Goal: Check status: Check status

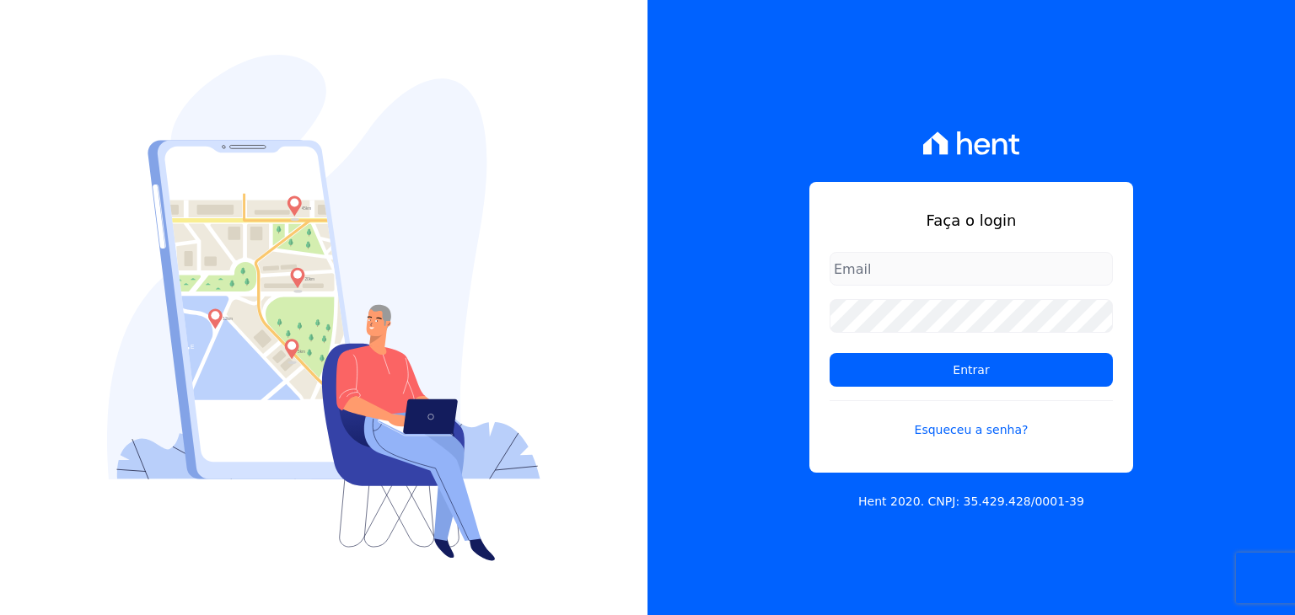
type input "[EMAIL_ADDRESS][DOMAIN_NAME]"
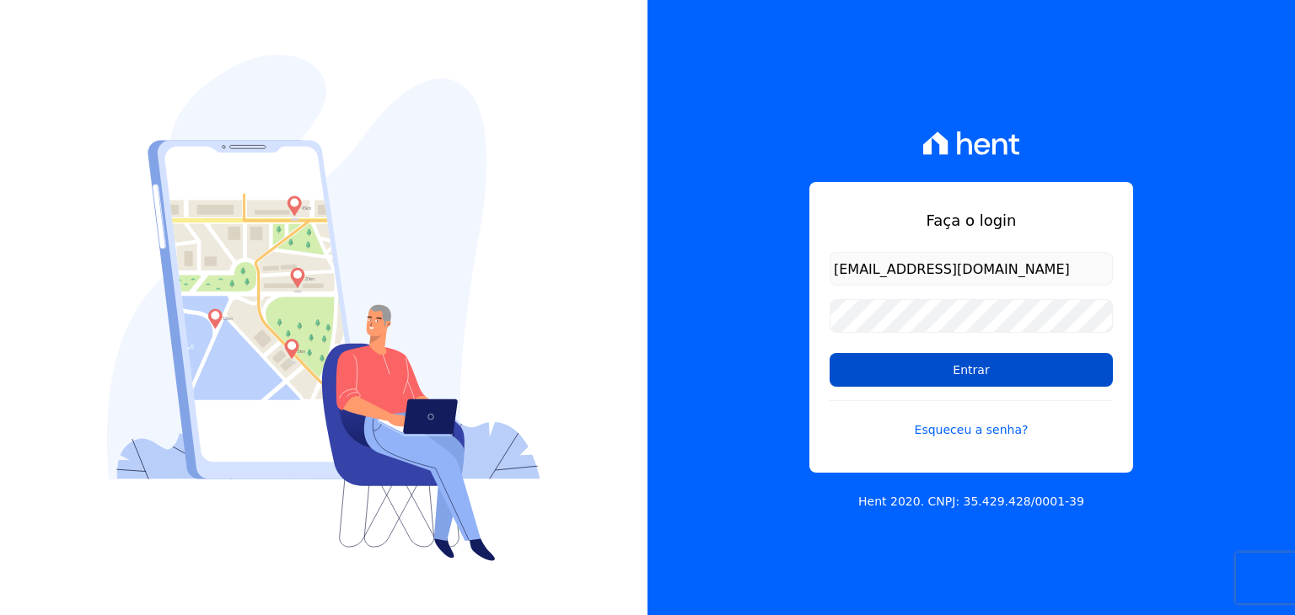
click at [877, 355] on input "Entrar" at bounding box center [970, 370] width 283 height 34
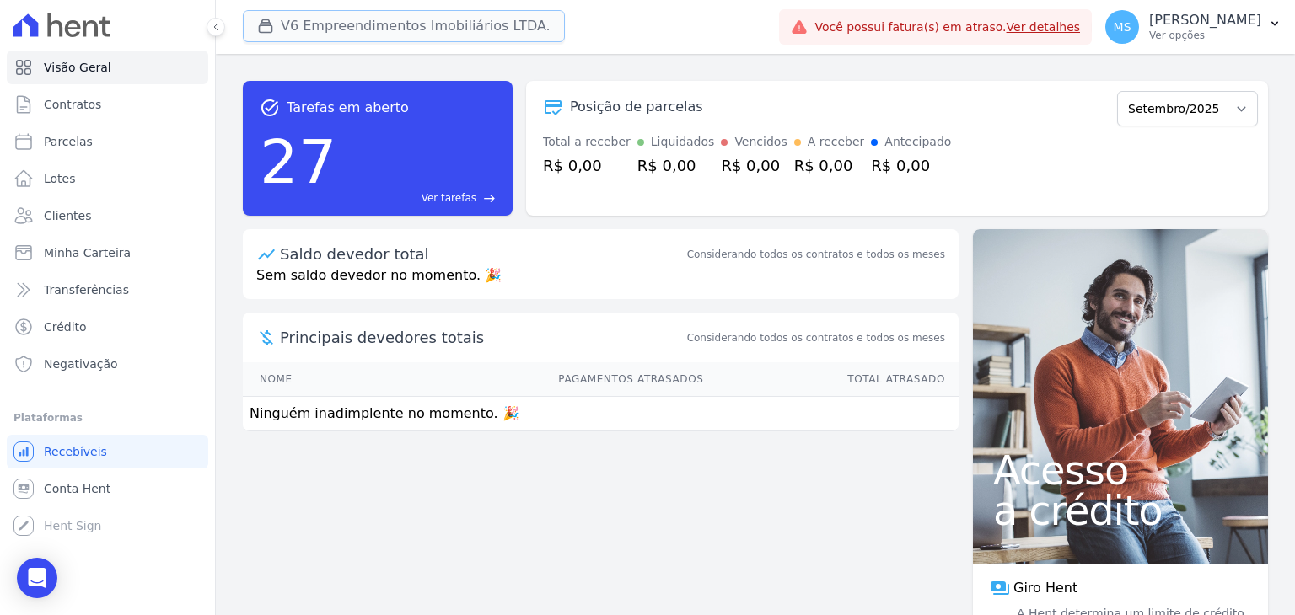
click at [367, 10] on button "V6 Empreendimentos Imobiliários LTDA." at bounding box center [404, 26] width 322 height 32
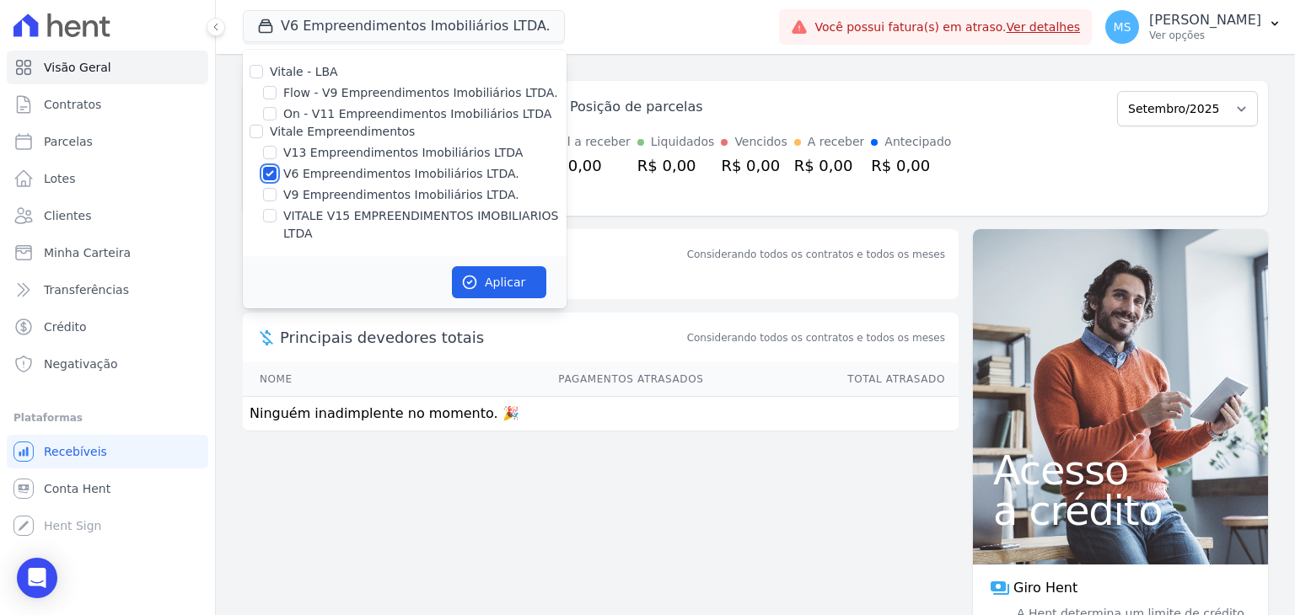
click at [266, 176] on input "V6 Empreendimentos Imobiliários LTDA." at bounding box center [269, 173] width 13 height 13
checkbox input "false"
click at [271, 216] on input "VITALE V15 EMPREENDIMENTOS IMOBILIARIOS LTDA" at bounding box center [269, 215] width 13 height 13
checkbox input "true"
click at [477, 274] on icon "button" at bounding box center [469, 282] width 17 height 17
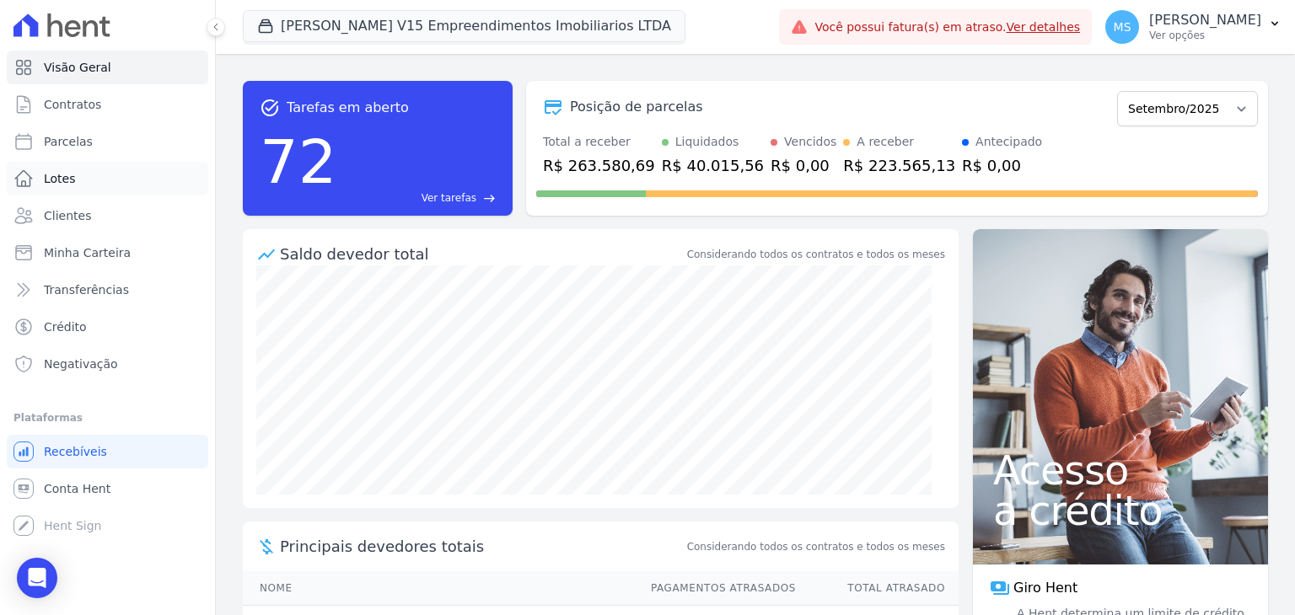
click at [62, 181] on span "Lotes" at bounding box center [60, 178] width 32 height 17
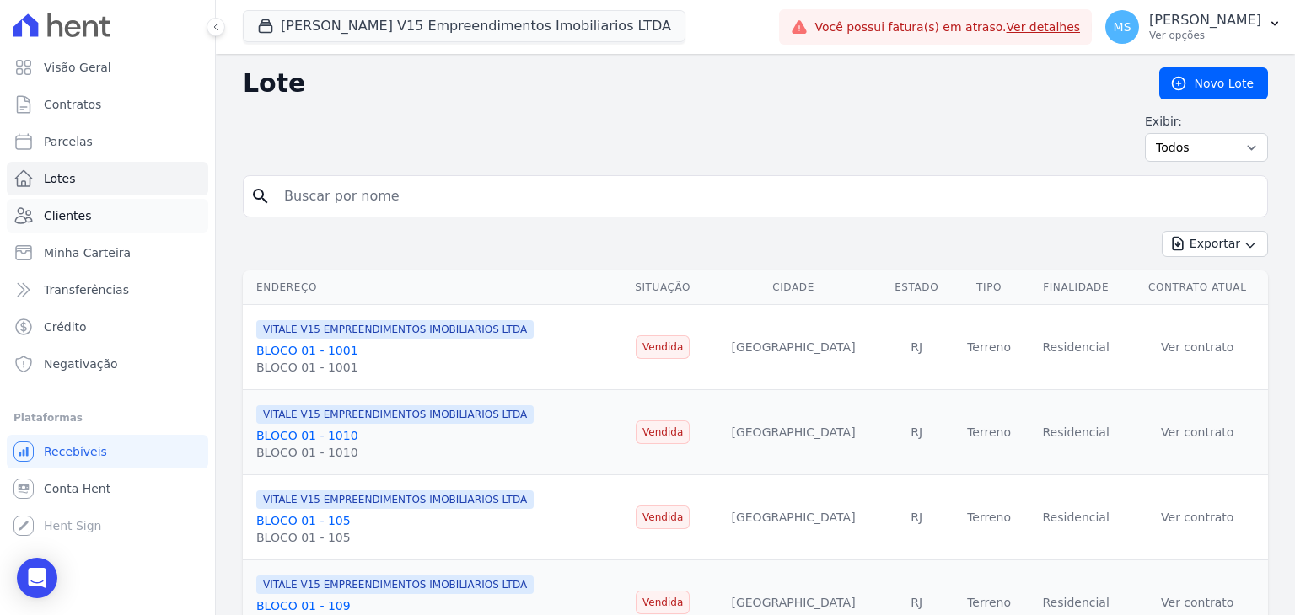
click at [72, 213] on span "Clientes" at bounding box center [67, 215] width 47 height 17
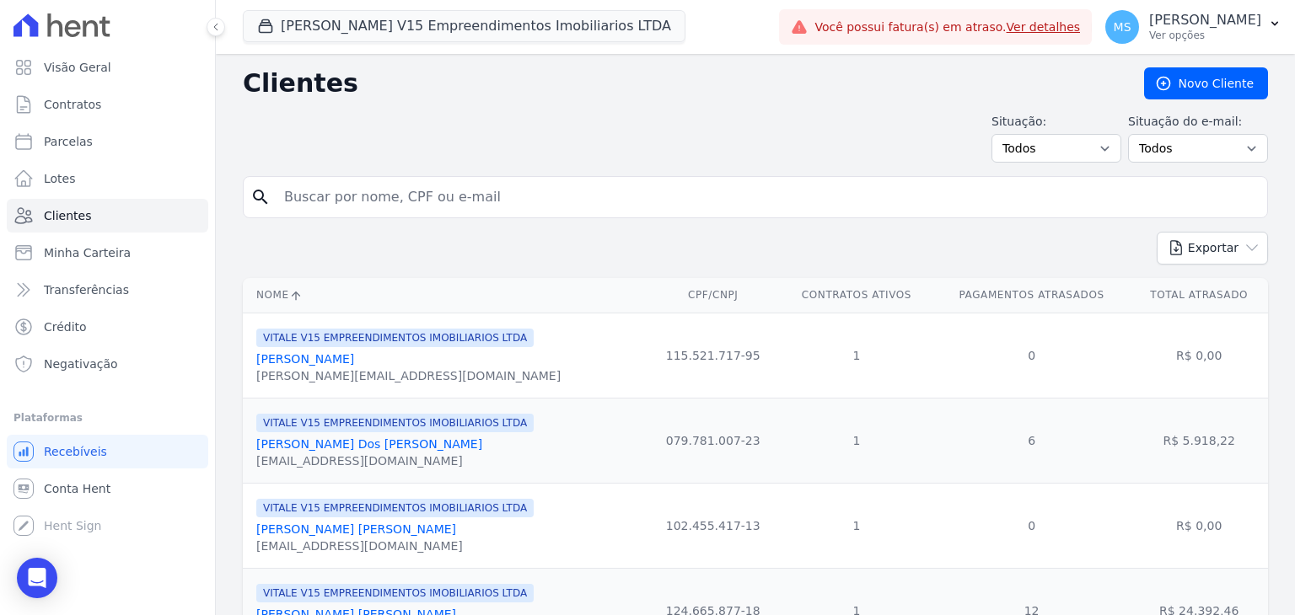
click at [335, 210] on input "search" at bounding box center [767, 197] width 986 height 34
type input "[PERSON_NAME]"
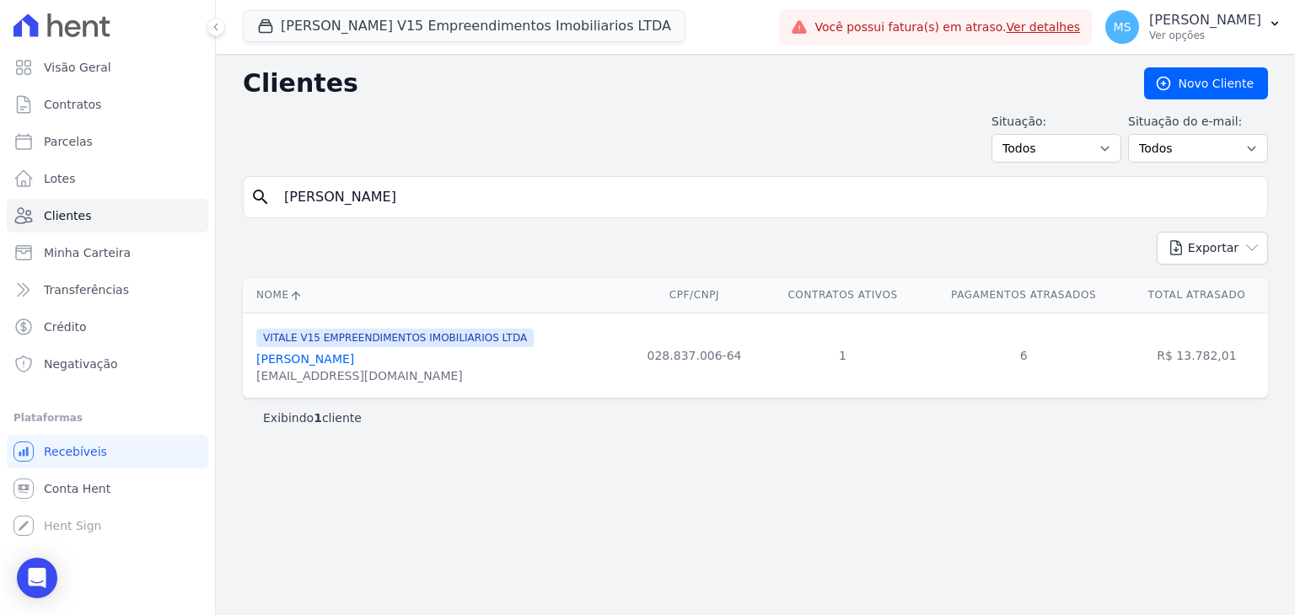
click at [322, 361] on link "[PERSON_NAME]" at bounding box center [305, 358] width 98 height 13
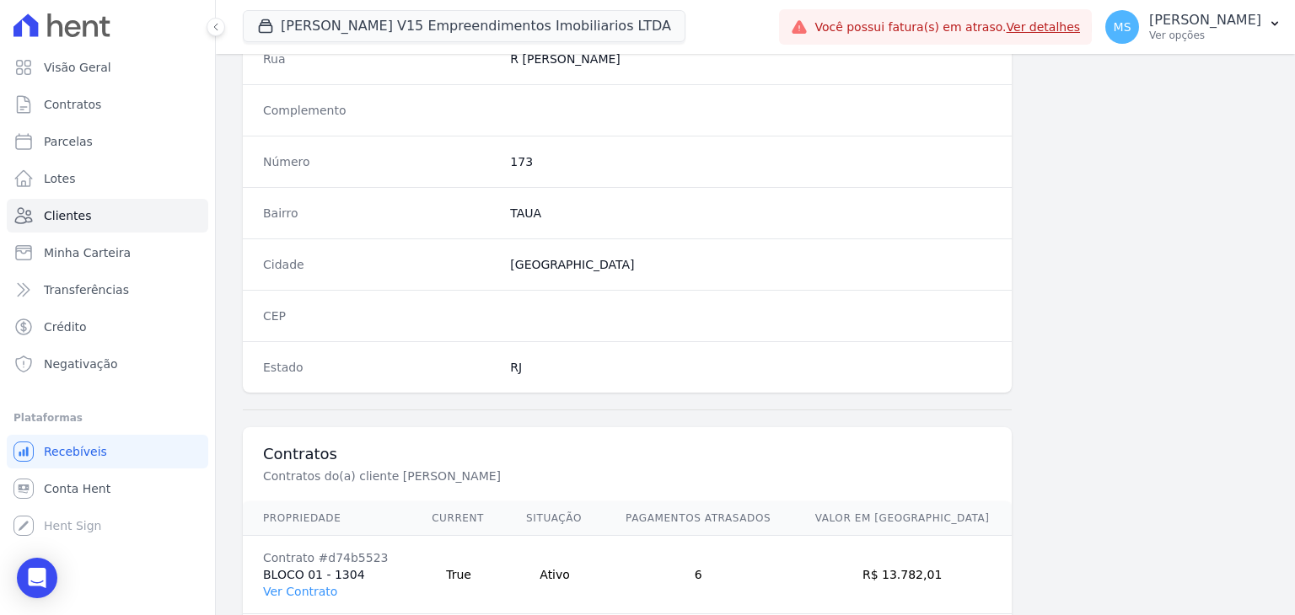
scroll to position [927, 0]
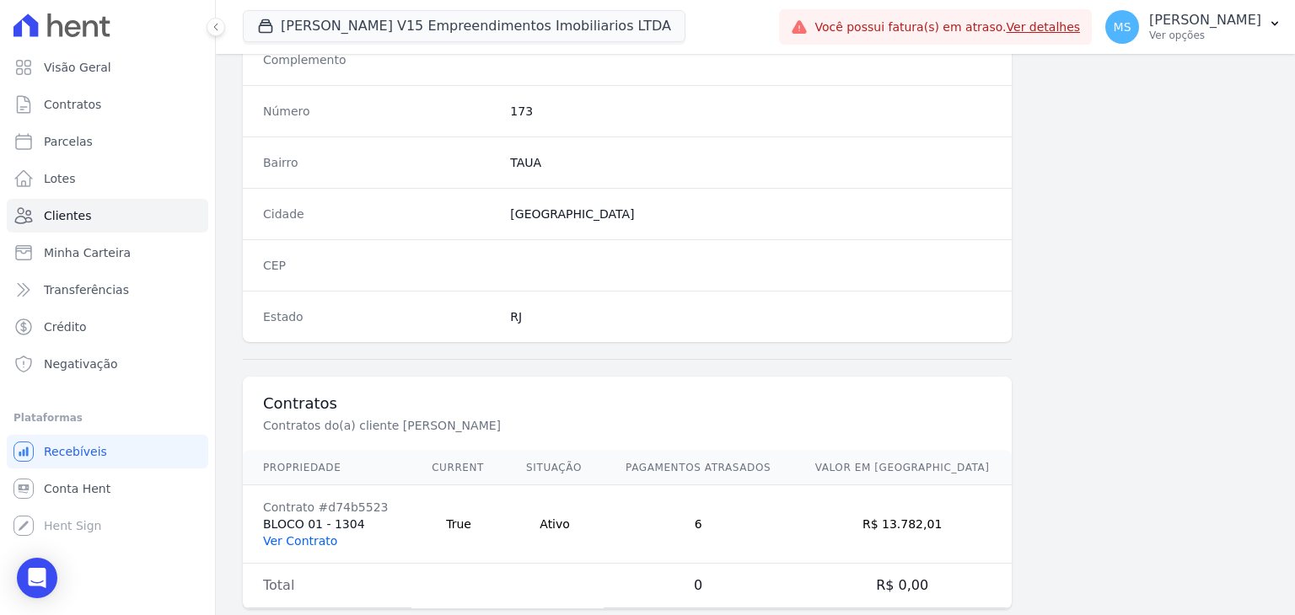
click at [293, 542] on link "Ver Contrato" at bounding box center [300, 540] width 74 height 13
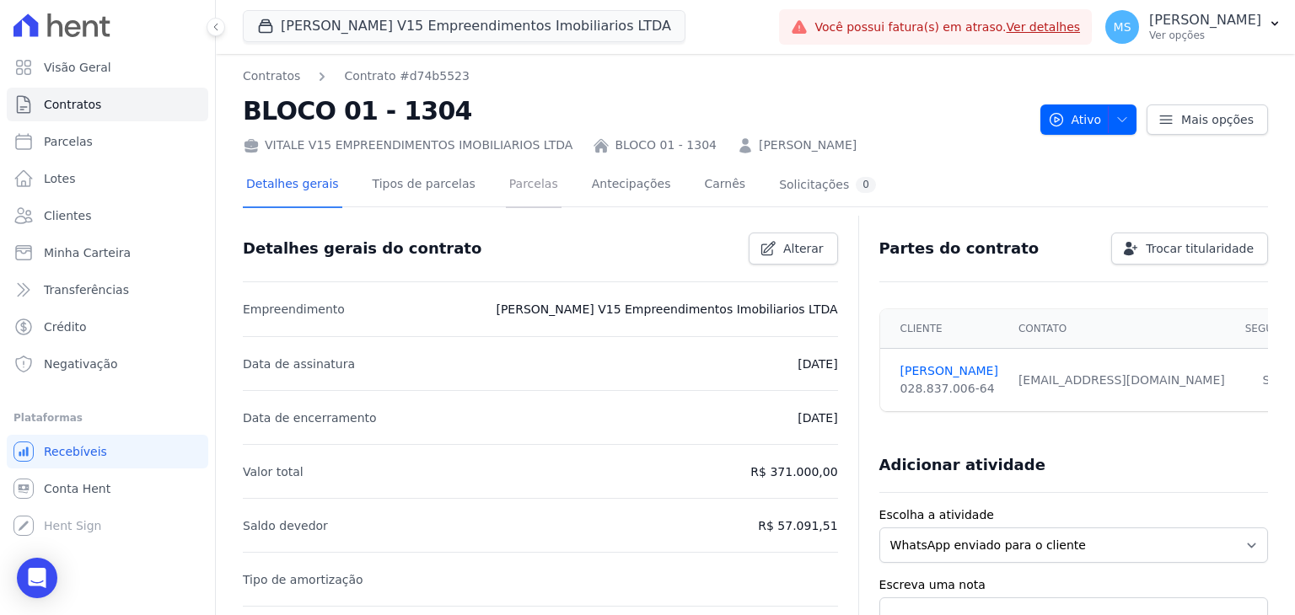
click at [518, 182] on link "Parcelas" at bounding box center [534, 186] width 56 height 45
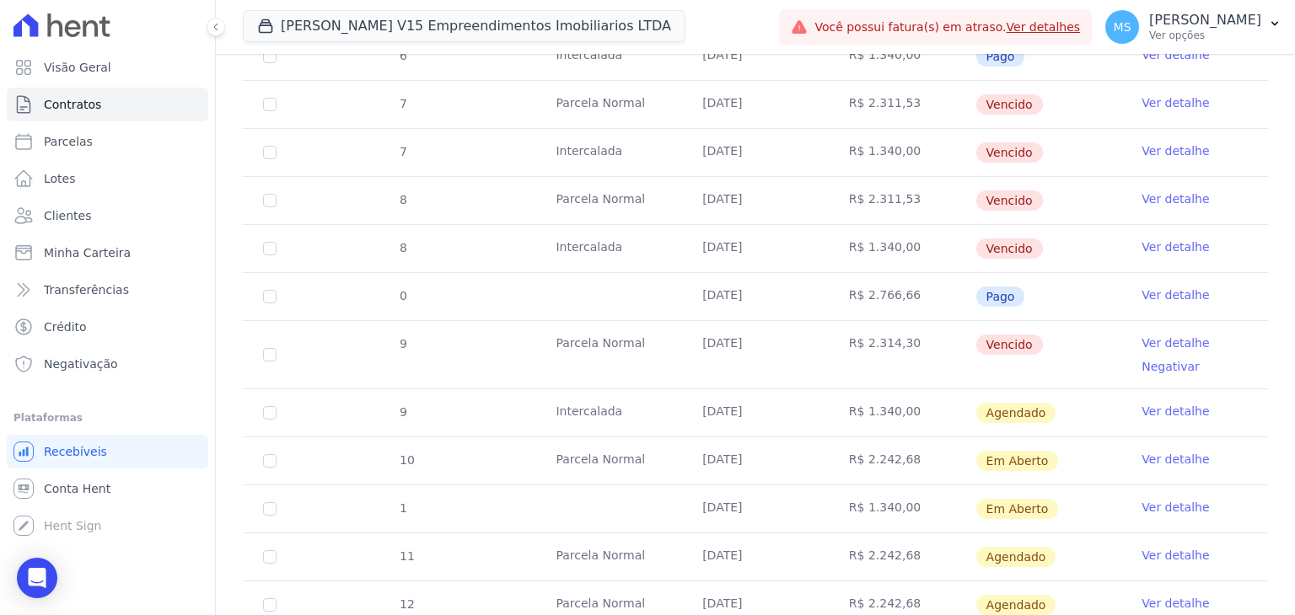
scroll to position [1011, 0]
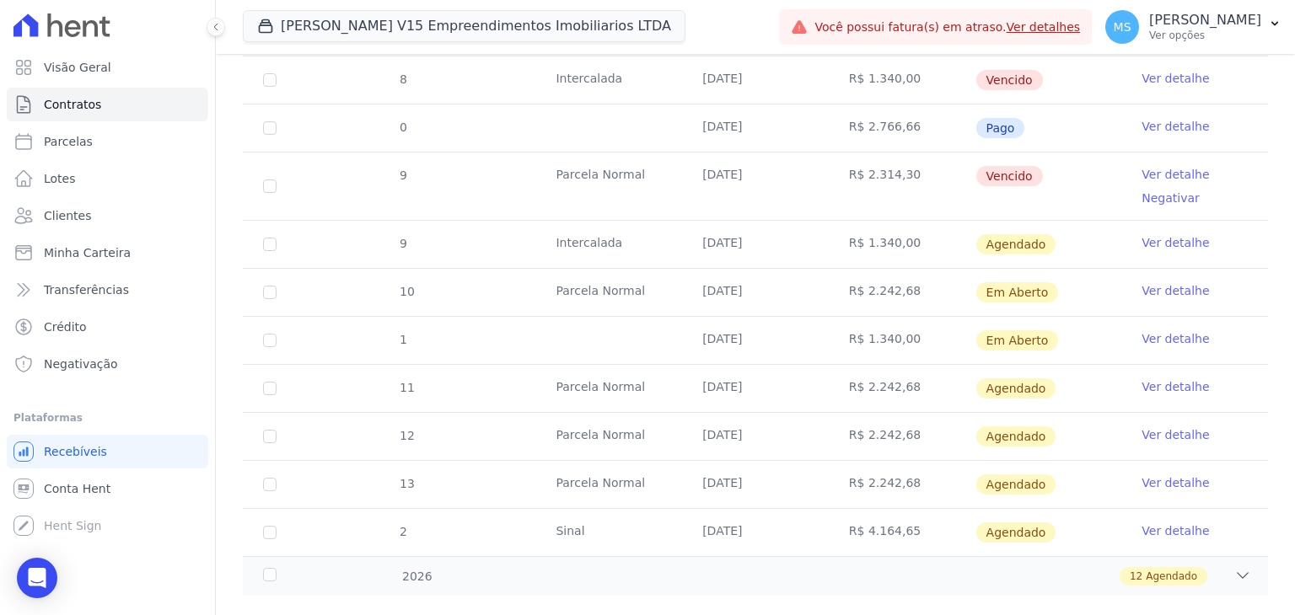
click at [1167, 240] on link "Ver detalhe" at bounding box center [1174, 242] width 67 height 17
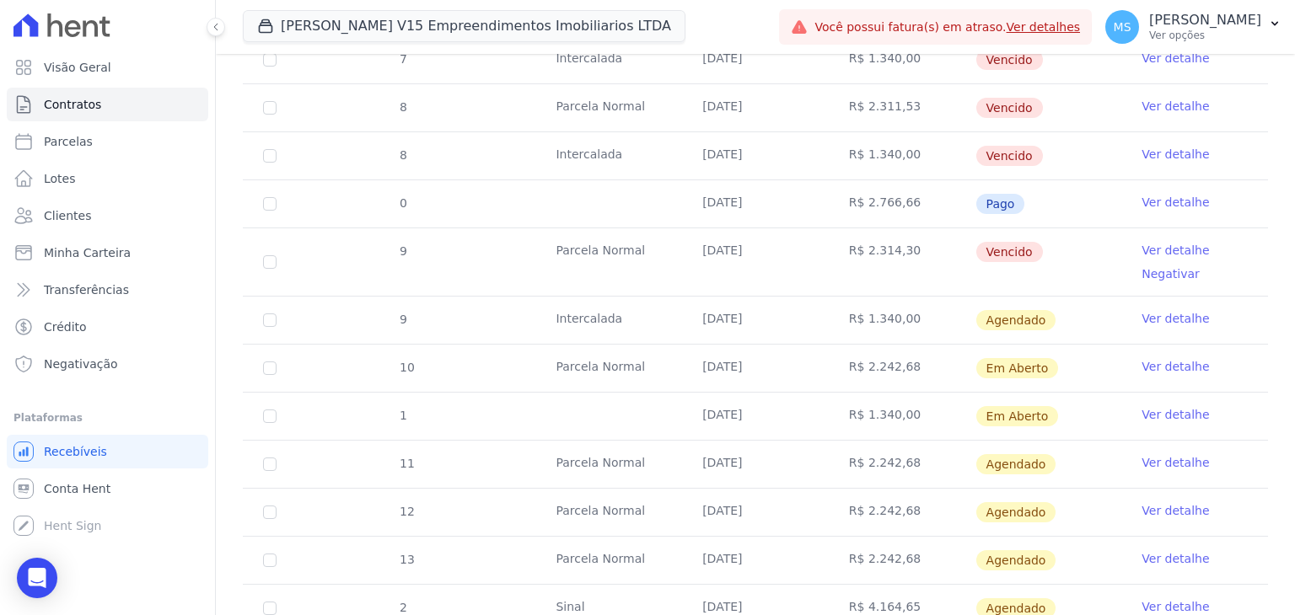
scroll to position [1038, 0]
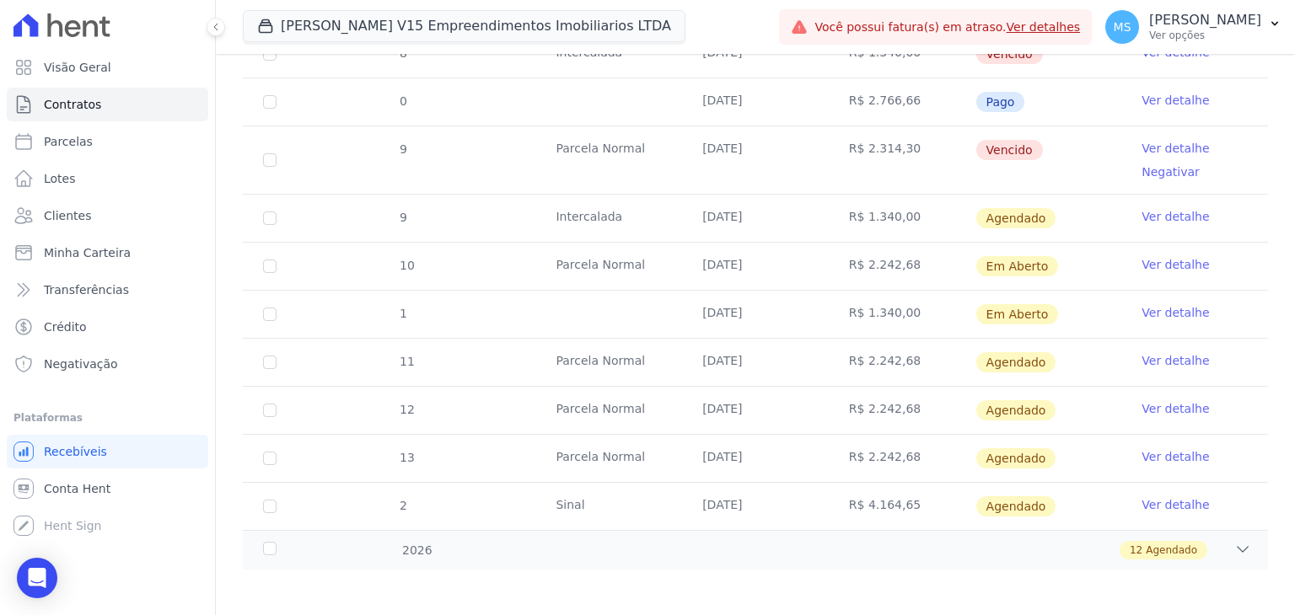
click at [1172, 260] on link "Ver detalhe" at bounding box center [1174, 264] width 67 height 17
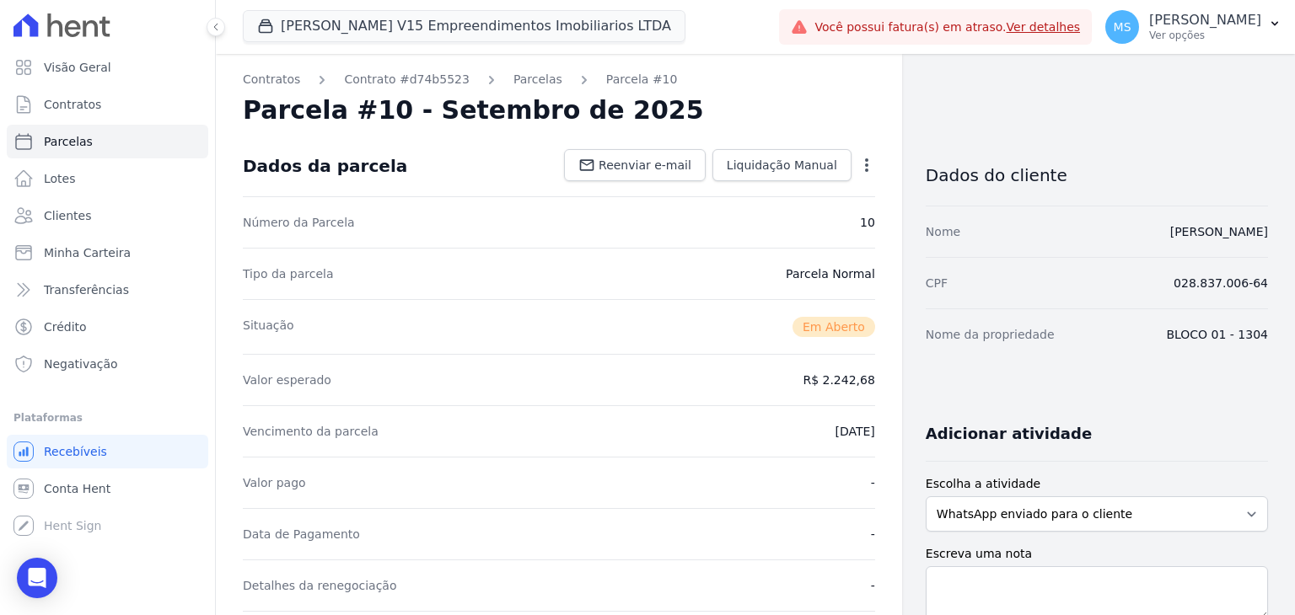
click at [858, 164] on icon "button" at bounding box center [866, 165] width 17 height 17
click at [577, 322] on div "Situação Em [GEOGRAPHIC_DATA]" at bounding box center [559, 326] width 632 height 55
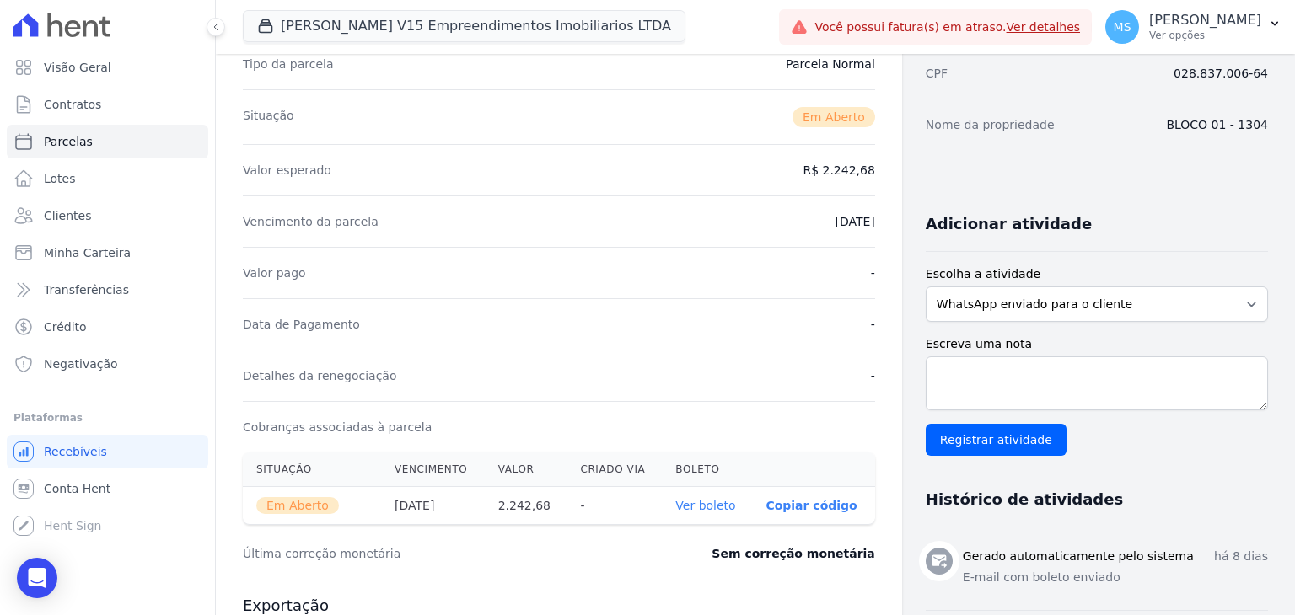
scroll to position [337, 0]
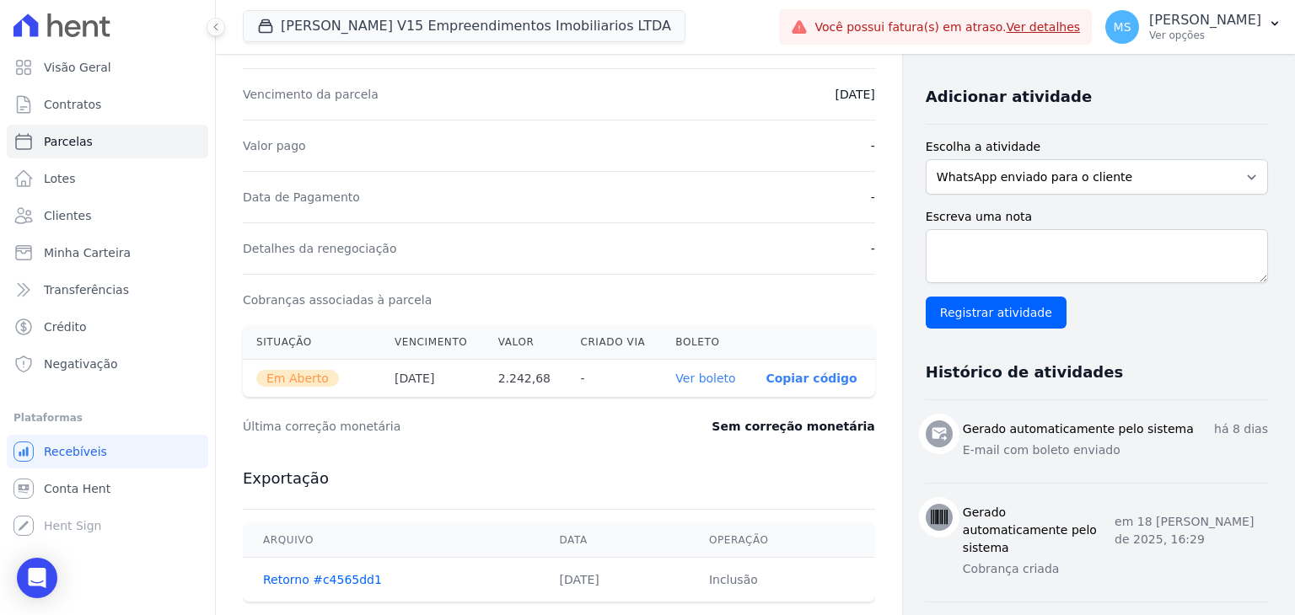
click at [695, 372] on link "Ver boleto" at bounding box center [705, 378] width 60 height 13
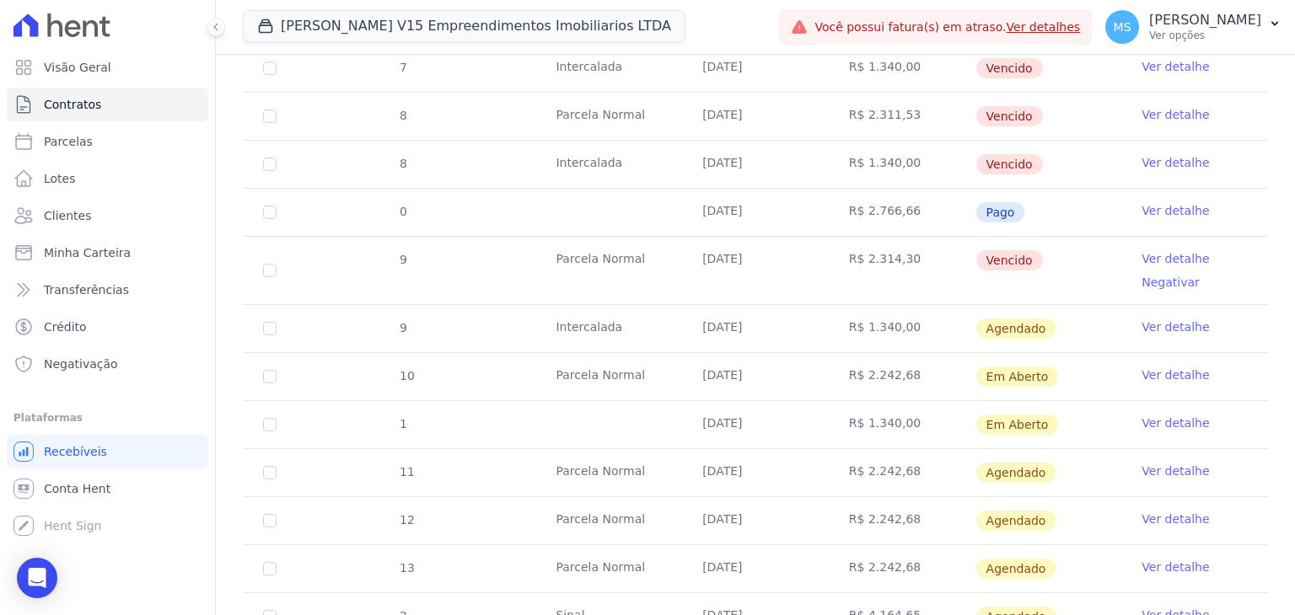
scroll to position [1011, 0]
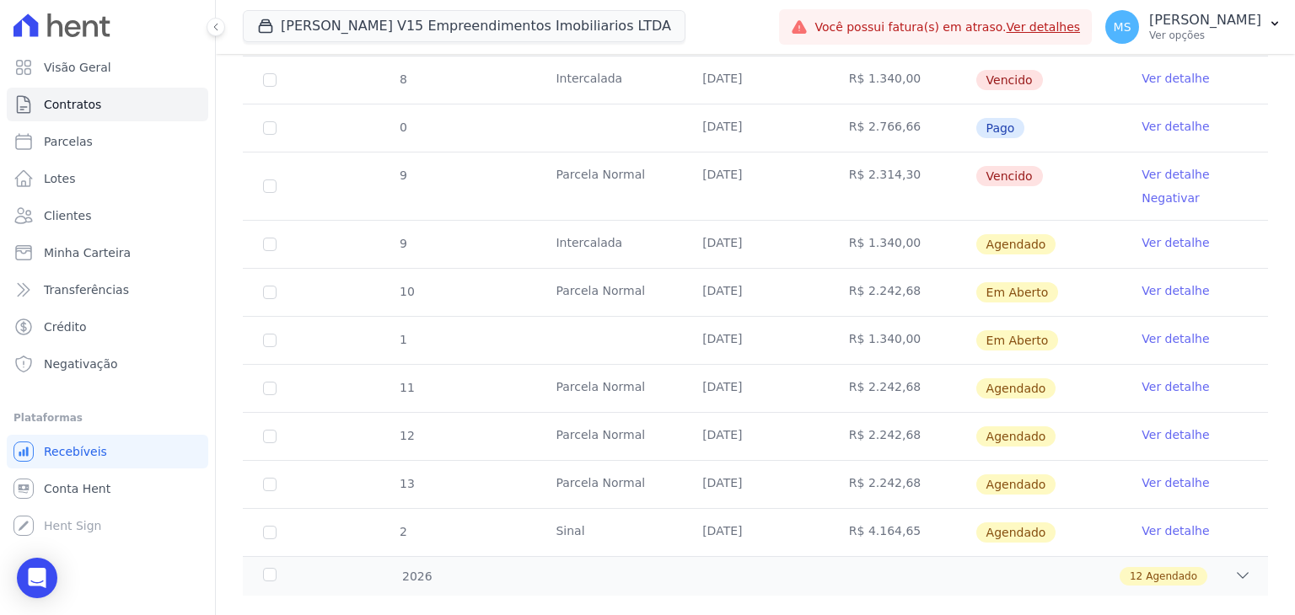
click at [1163, 335] on link "Ver detalhe" at bounding box center [1174, 338] width 67 height 17
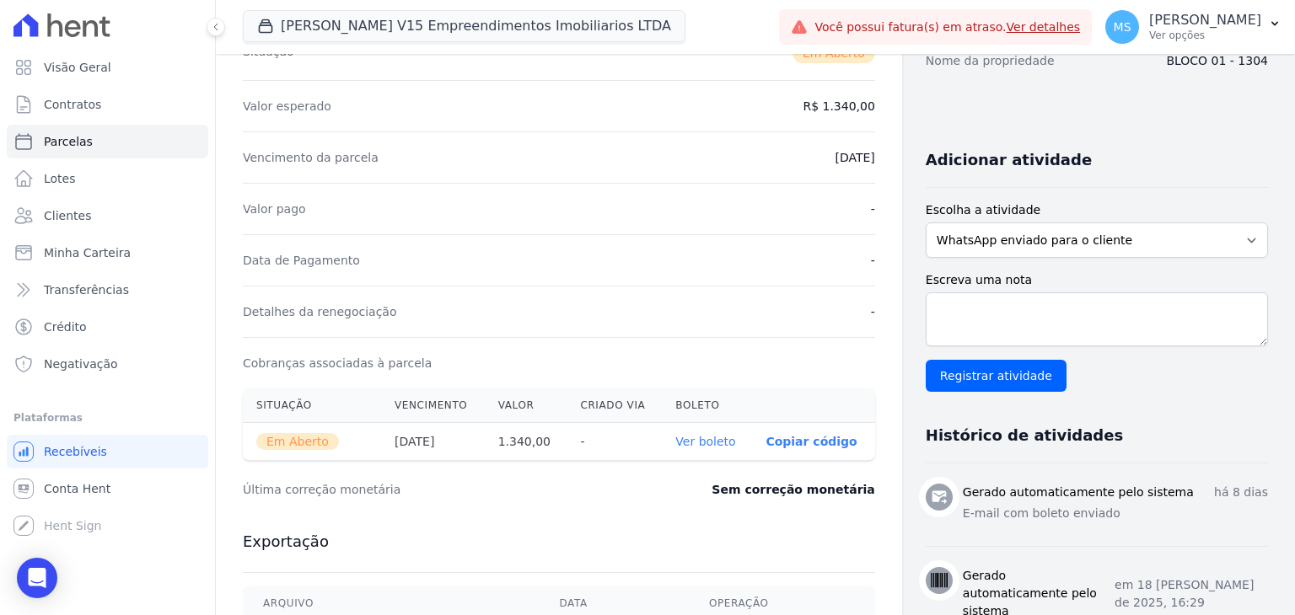
scroll to position [421, 0]
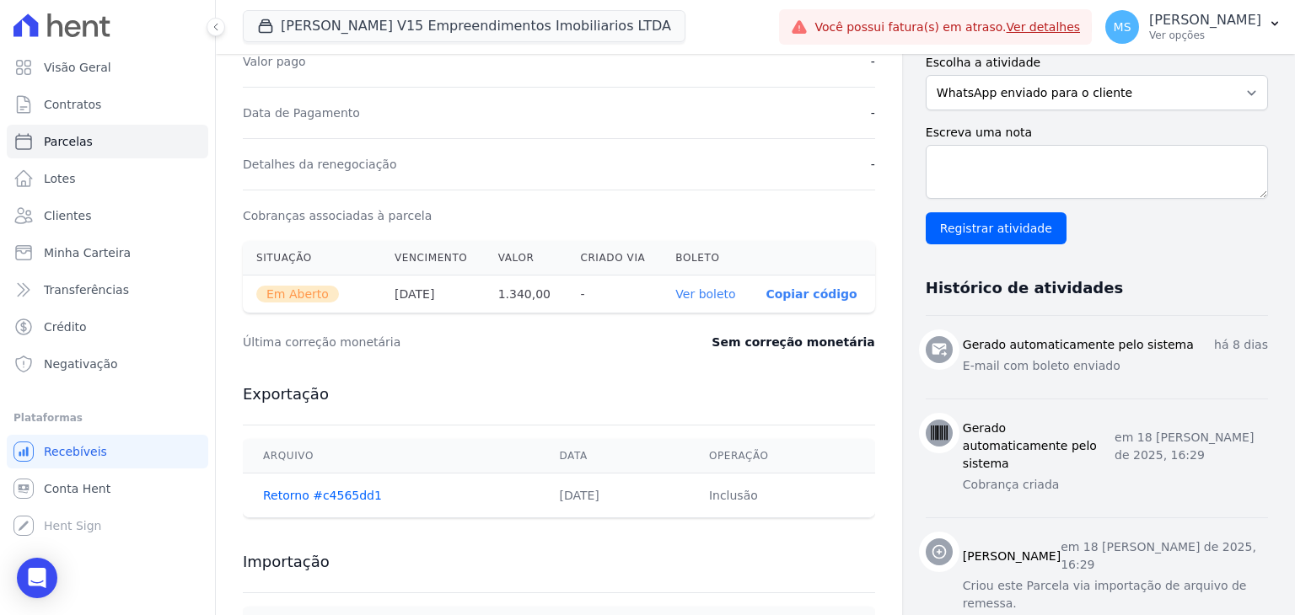
click at [692, 296] on link "Ver boleto" at bounding box center [705, 293] width 60 height 13
